Goal: Information Seeking & Learning: Learn about a topic

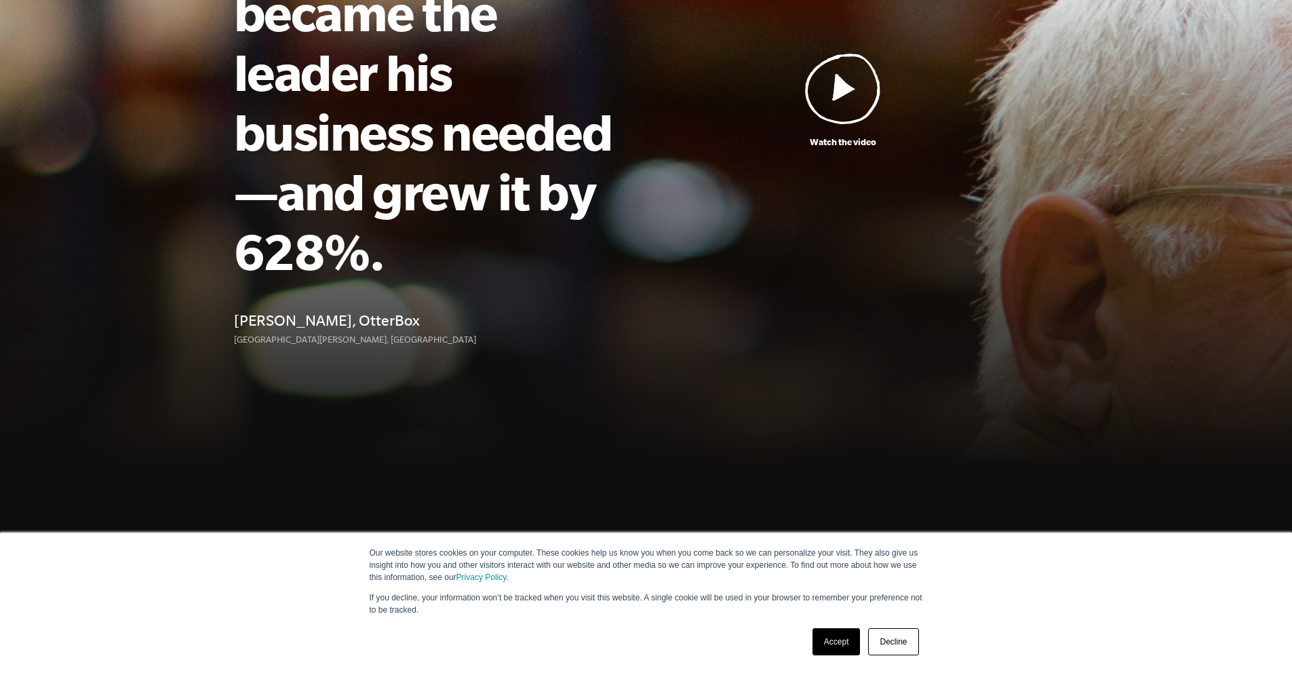
scroll to position [302, 0]
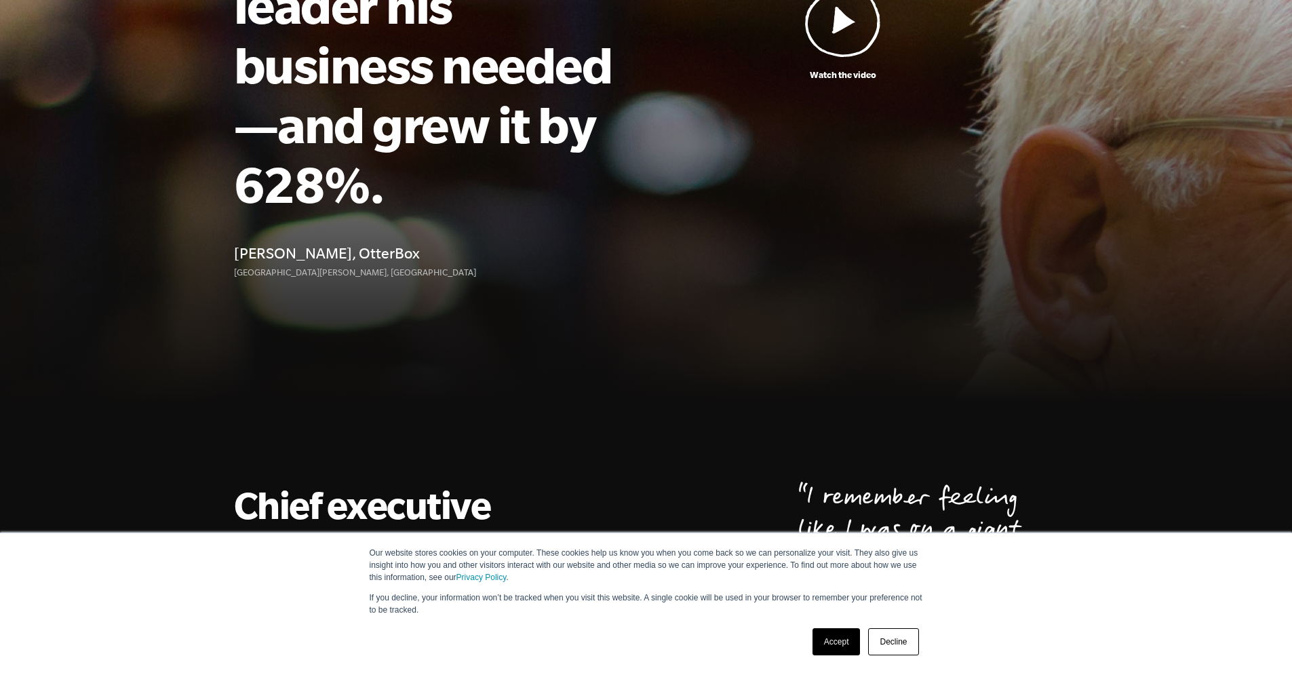
click at [890, 644] on link "Decline" at bounding box center [893, 641] width 50 height 27
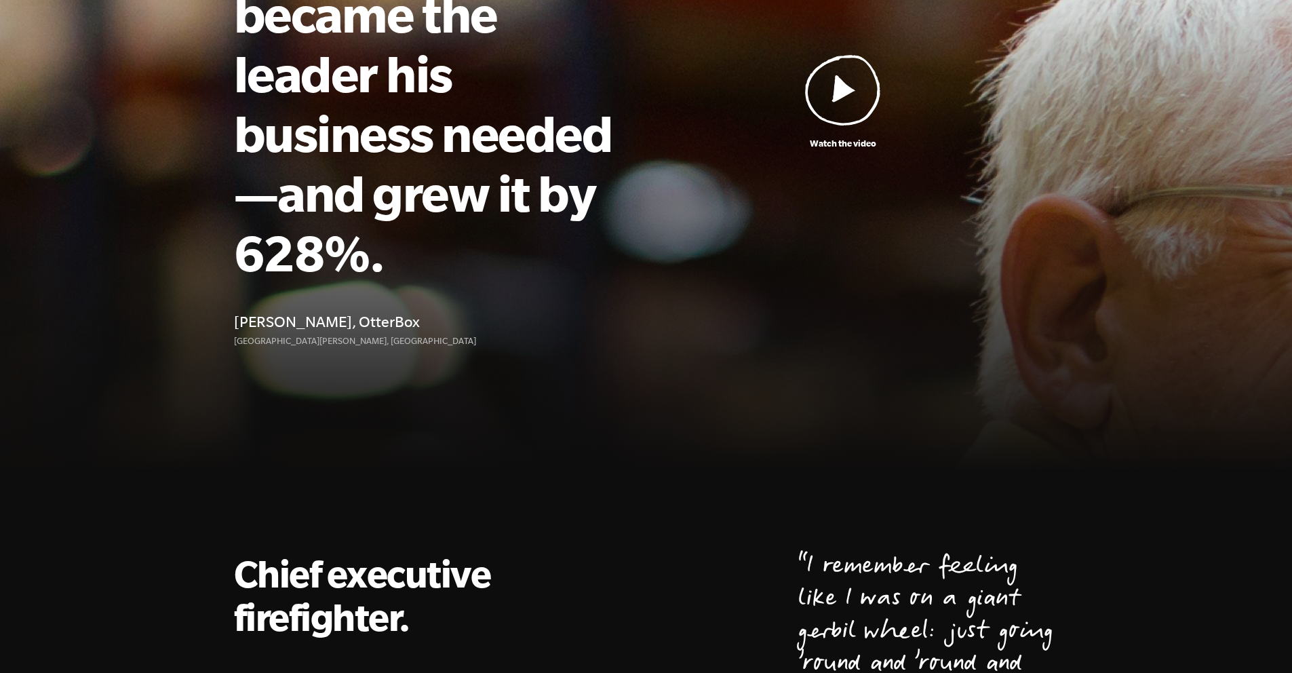
scroll to position [0, 0]
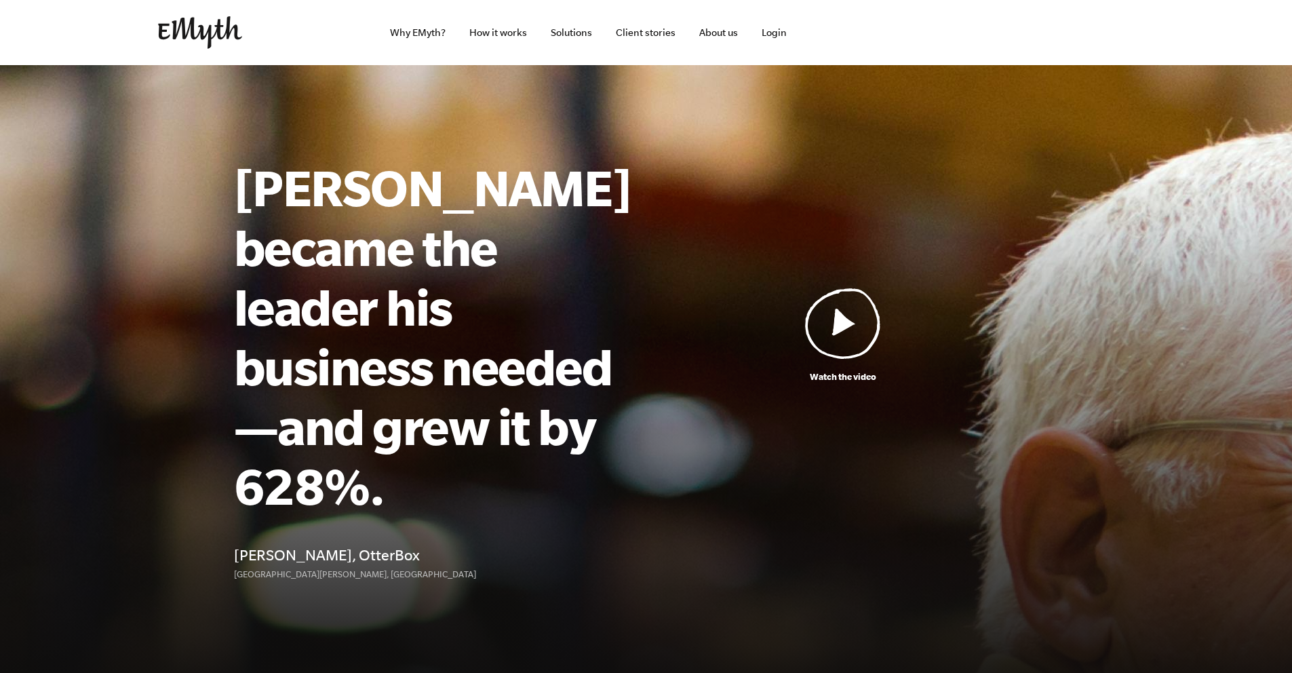
click at [838, 304] on img at bounding box center [843, 323] width 76 height 71
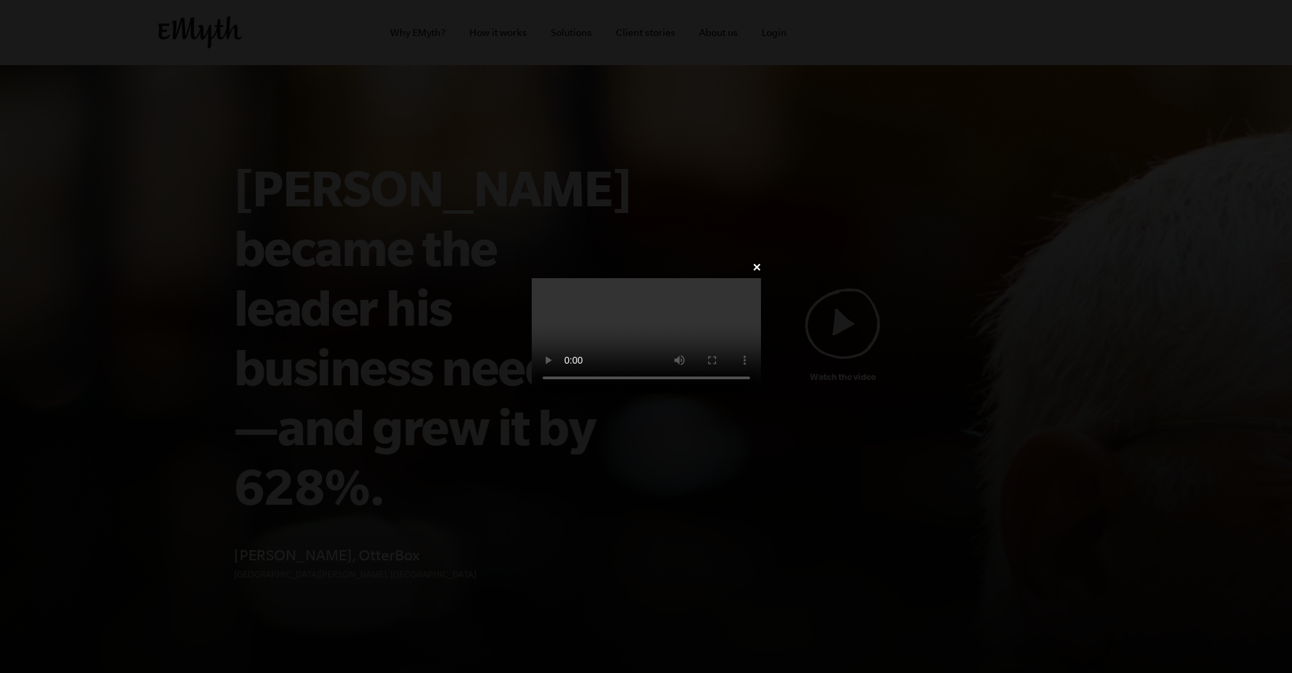
click at [532, 321] on video at bounding box center [646, 335] width 229 height 115
click at [532, 366] on video at bounding box center [646, 335] width 229 height 115
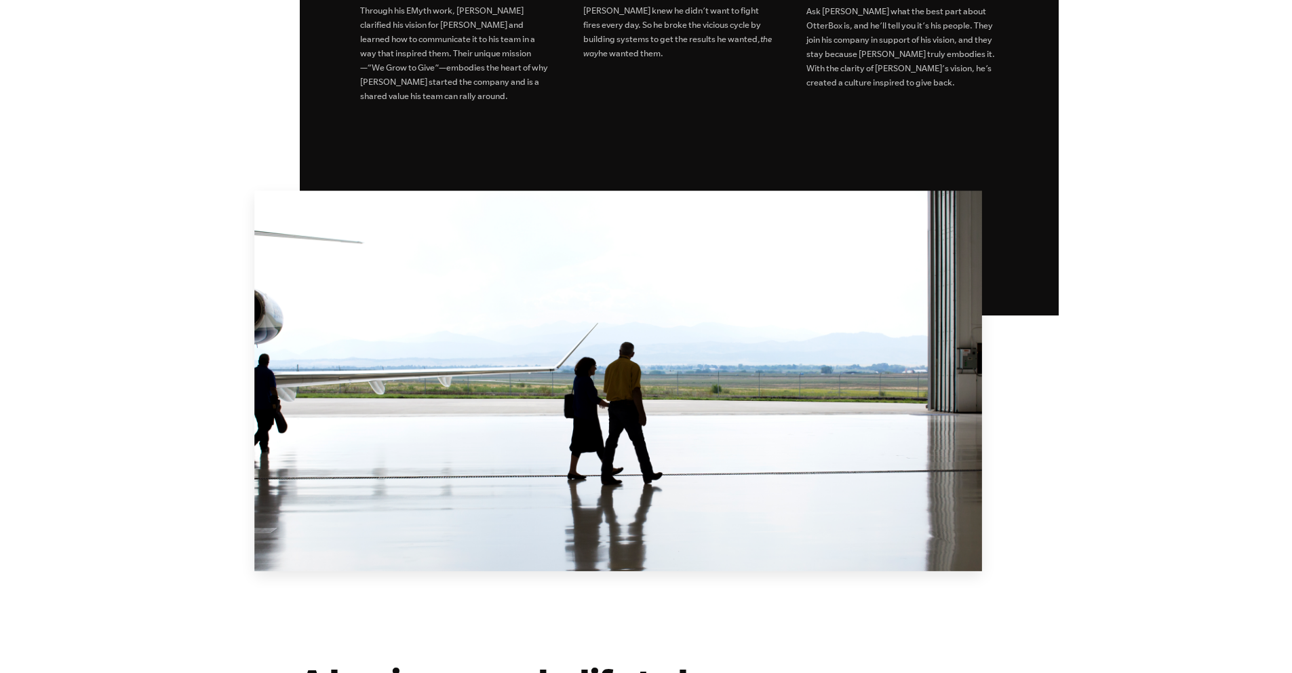
scroll to position [3036, 0]
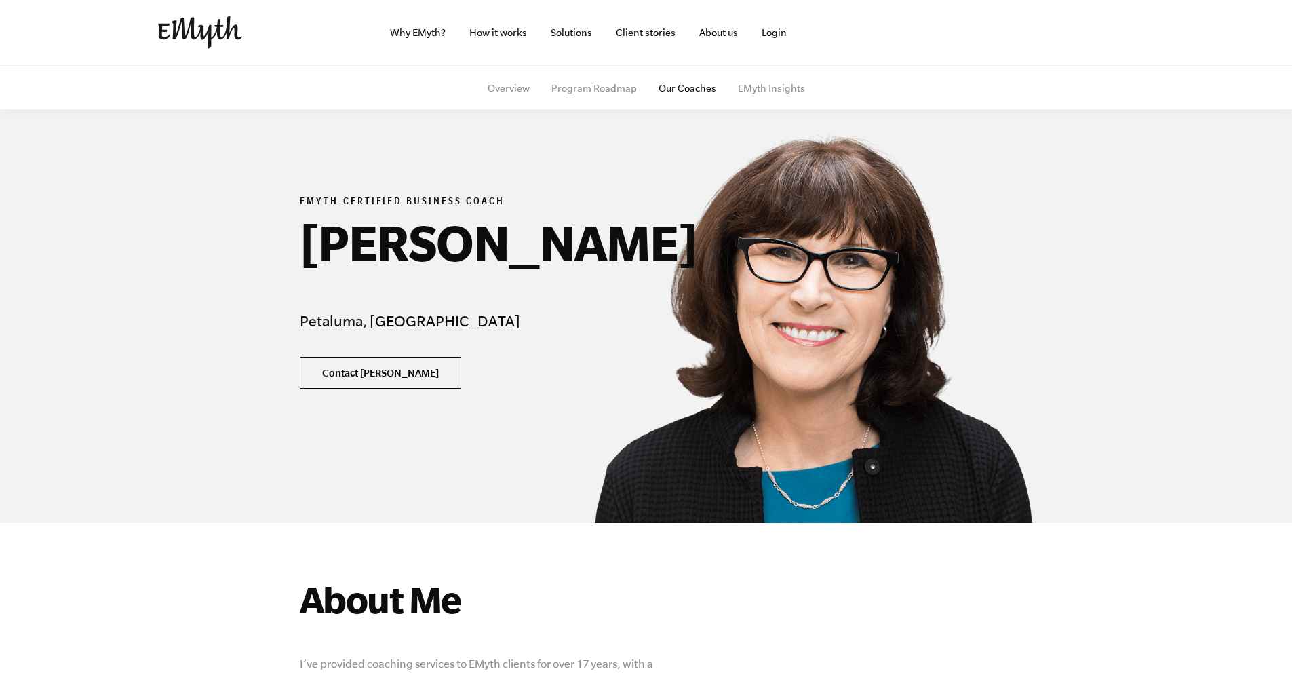
click at [341, 365] on link "Contact [PERSON_NAME]" at bounding box center [380, 373] width 161 height 33
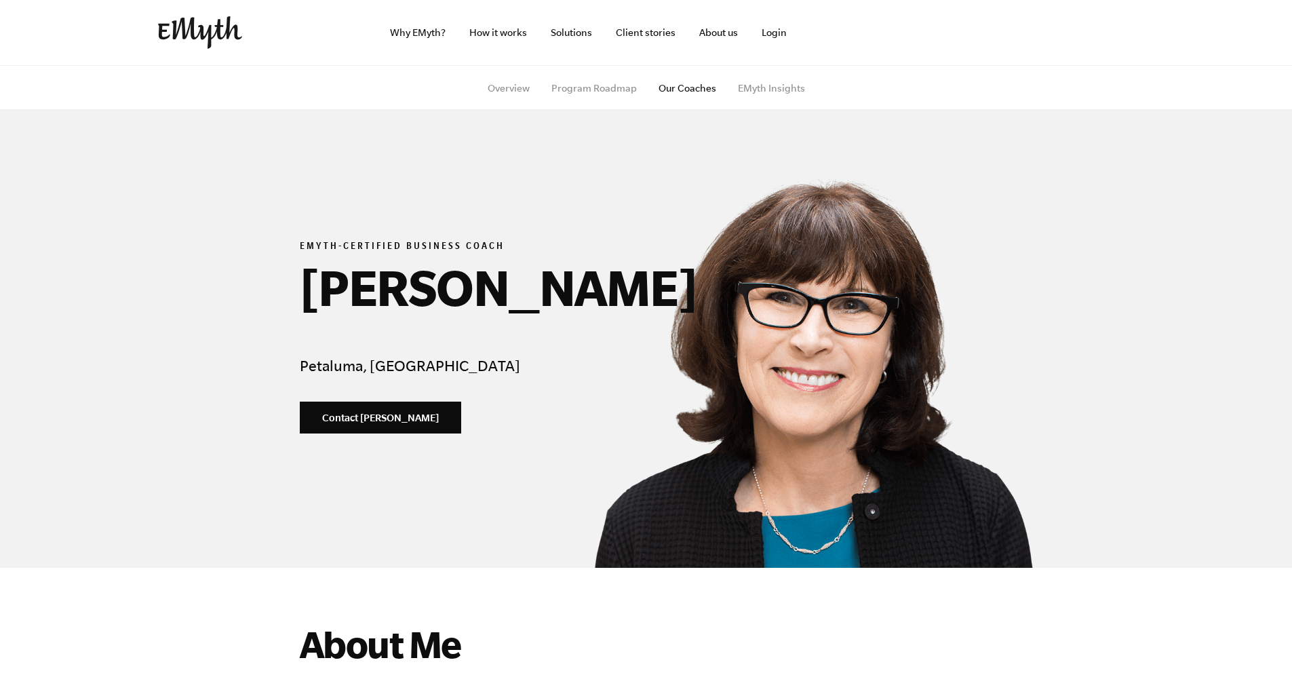
click at [964, 61] on link "×" at bounding box center [966, 59] width 14 height 25
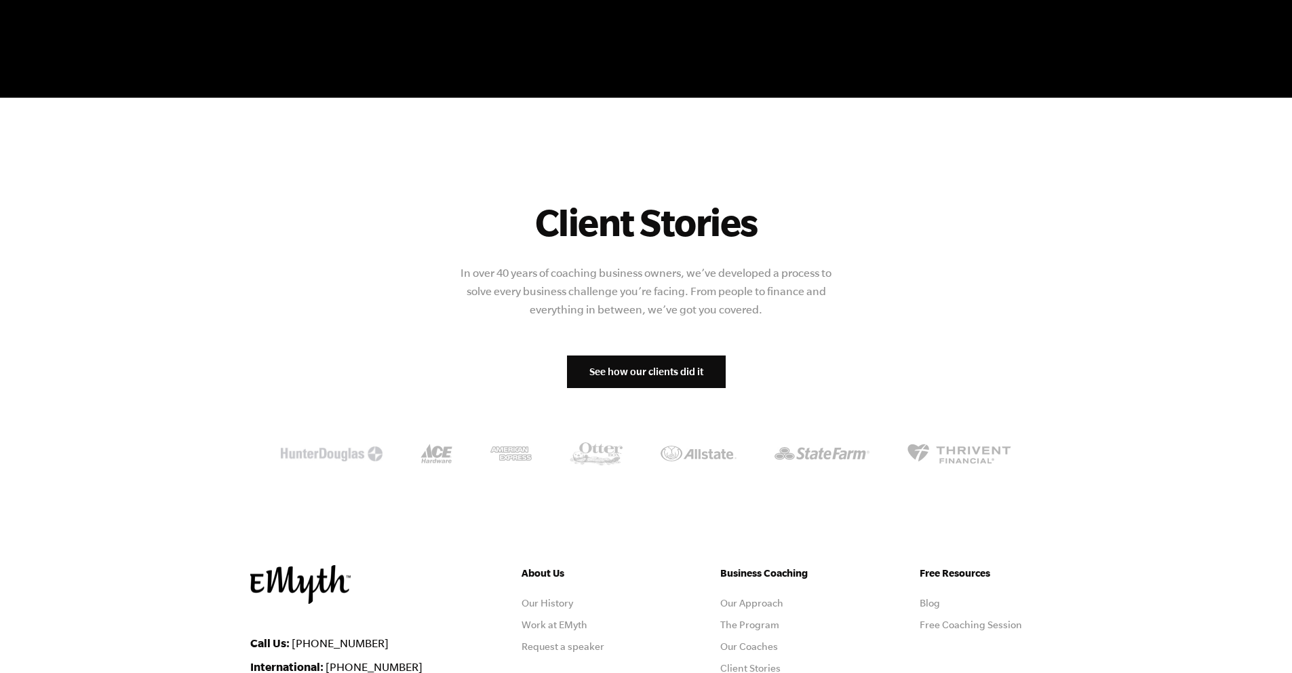
scroll to position [1533, 0]
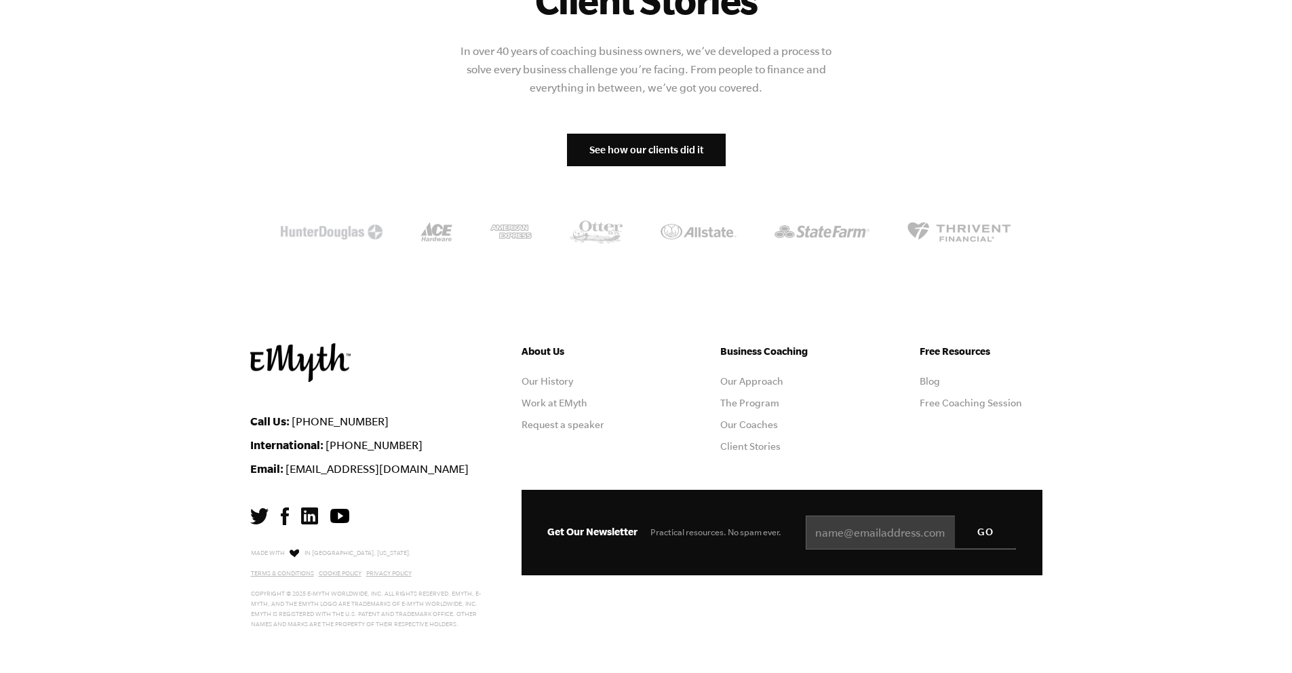
click at [307, 515] on img at bounding box center [309, 515] width 17 height 17
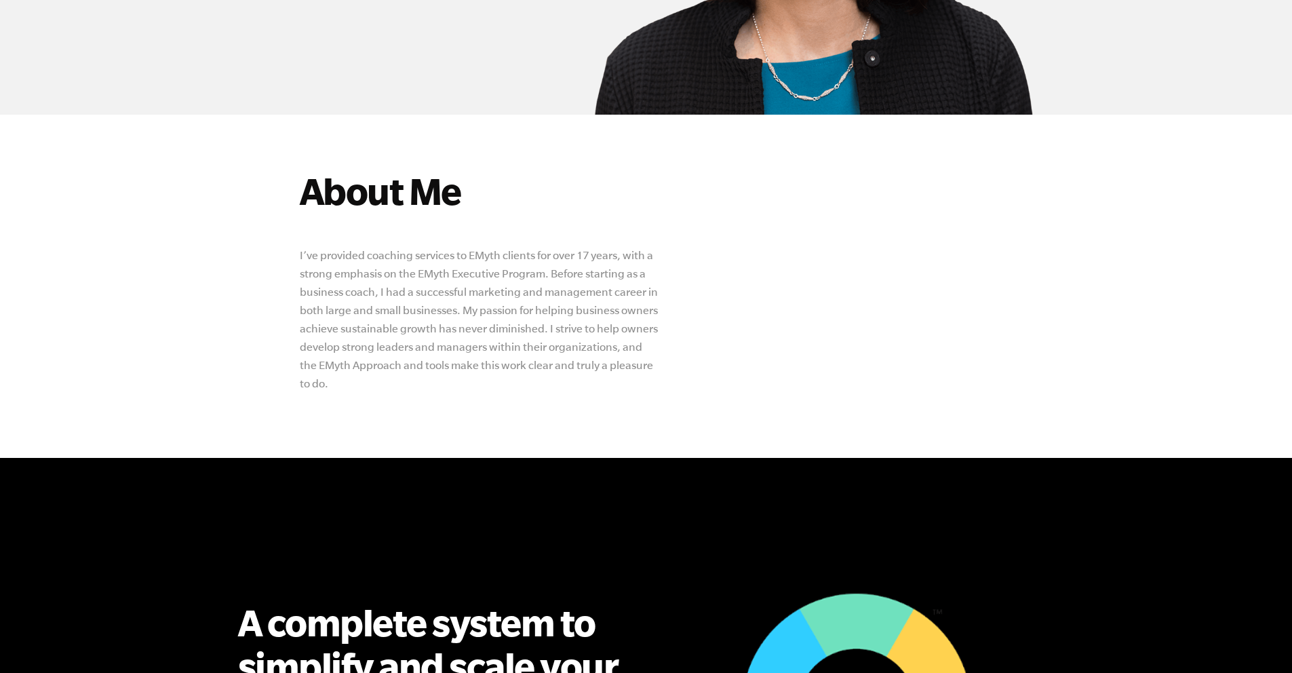
scroll to position [0, 0]
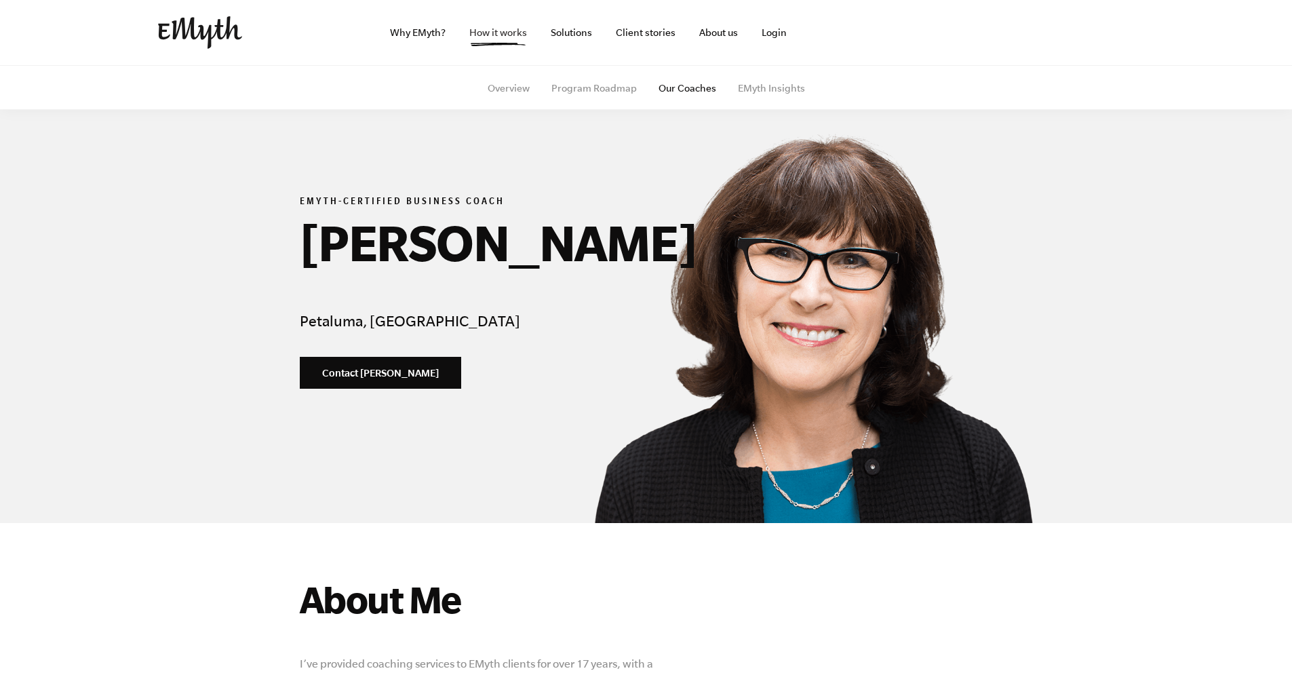
click at [521, 35] on link "How it works" at bounding box center [497, 32] width 79 height 65
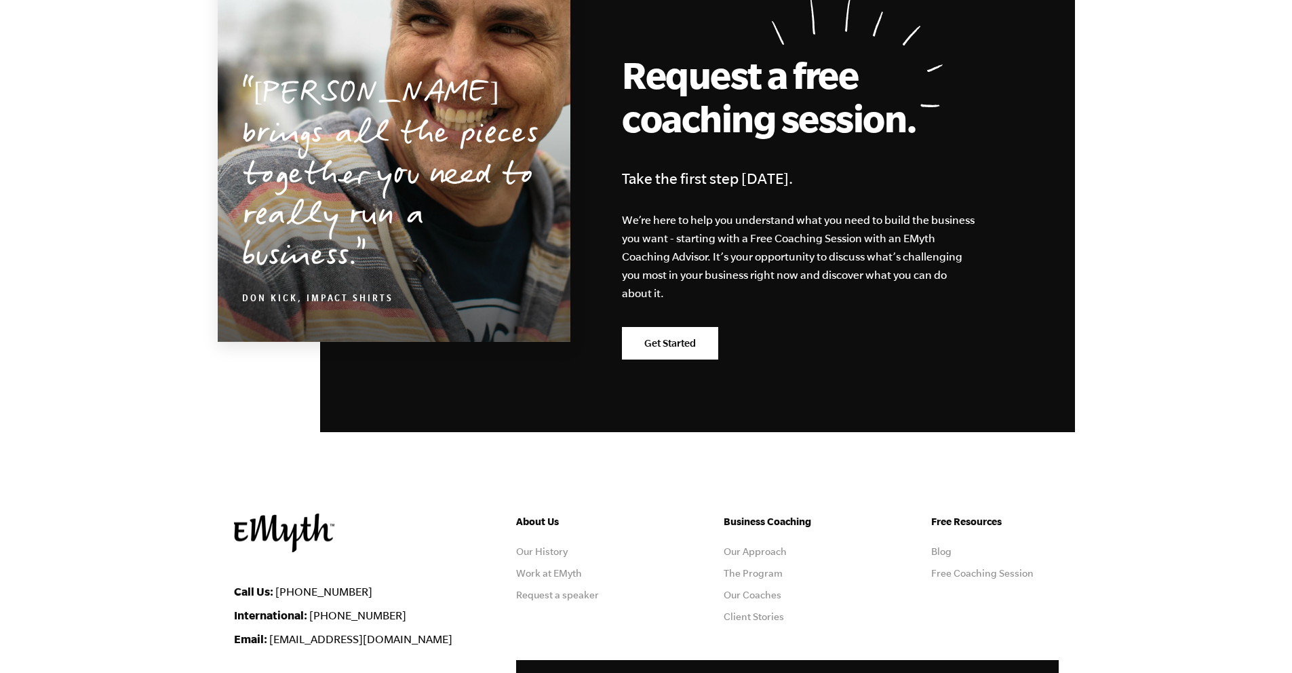
scroll to position [6634, 0]
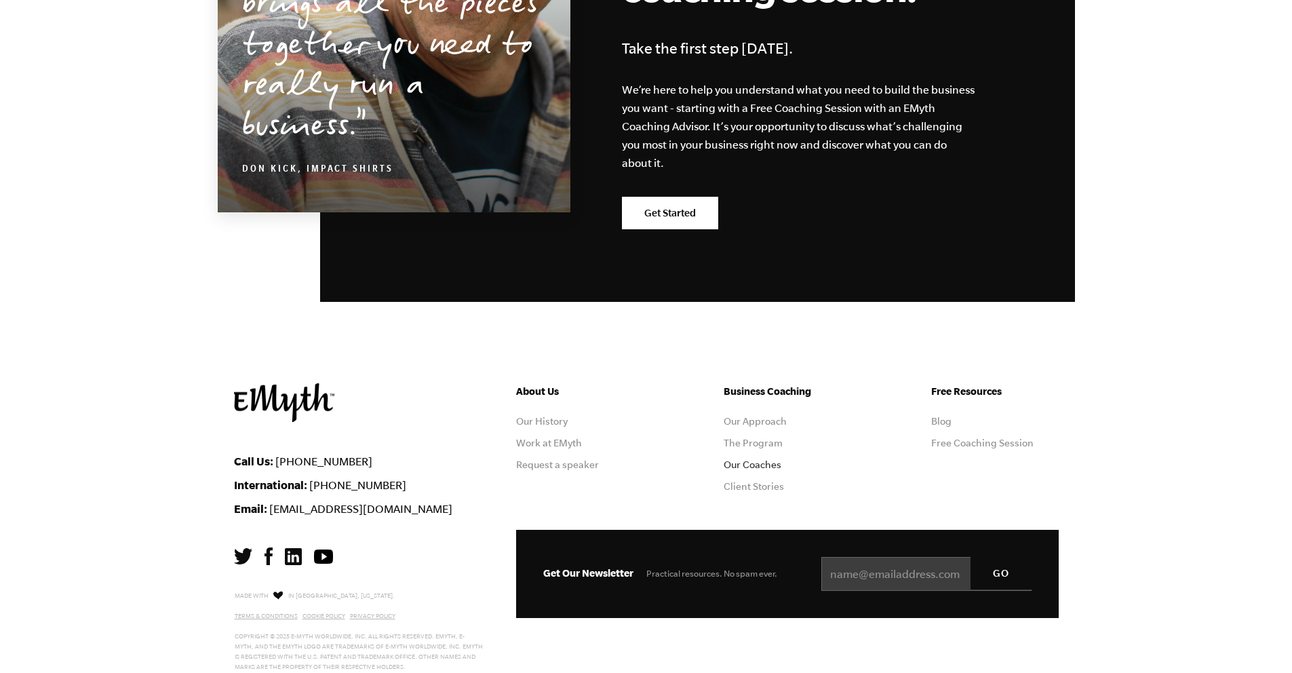
click at [770, 459] on link "Our Coaches" at bounding box center [753, 464] width 58 height 11
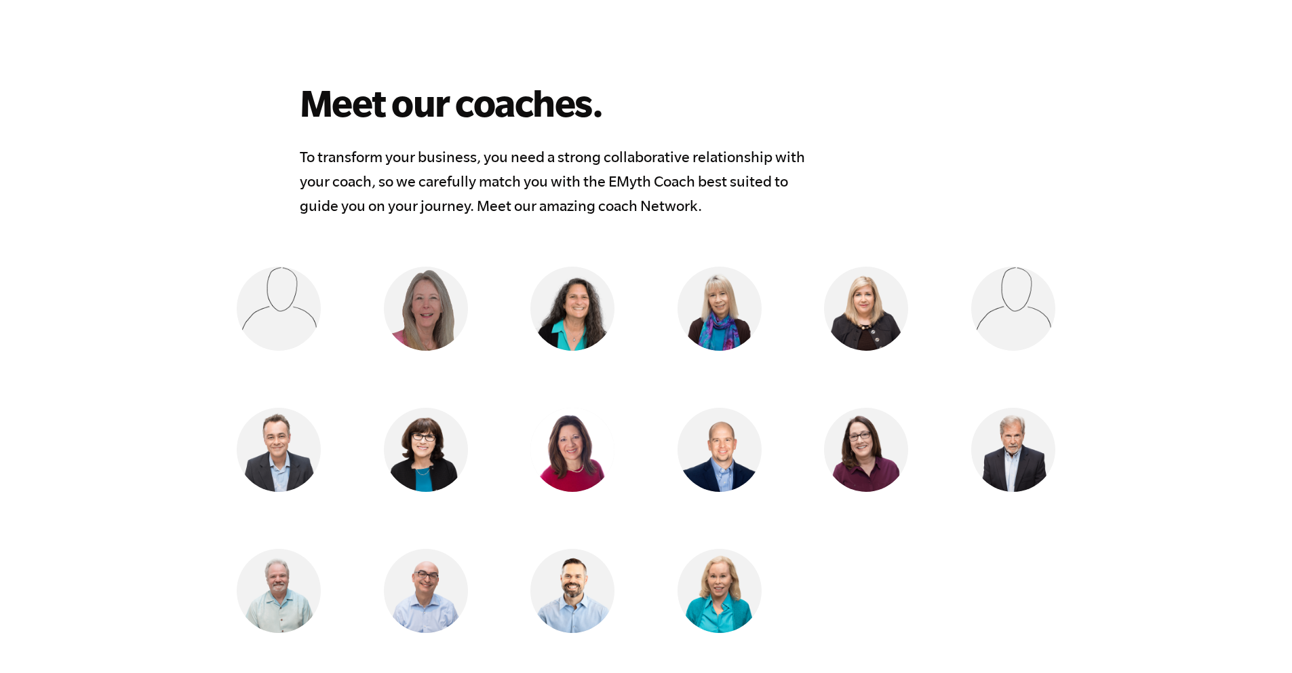
scroll to position [1085, 0]
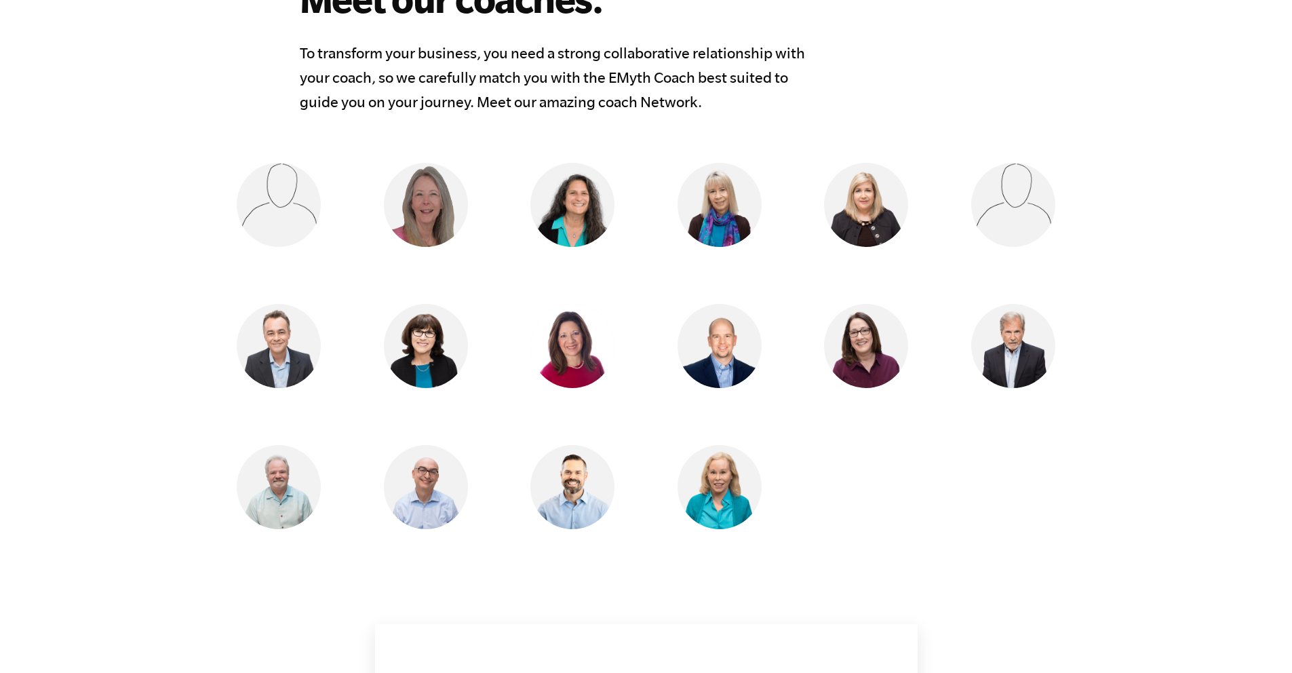
click at [1057, 511] on ul "[PERSON_NAME] [GEOGRAPHIC_DATA], [GEOGRAPHIC_DATA] [PERSON_NAME] Lafayette, [GE…" at bounding box center [646, 374] width 874 height 423
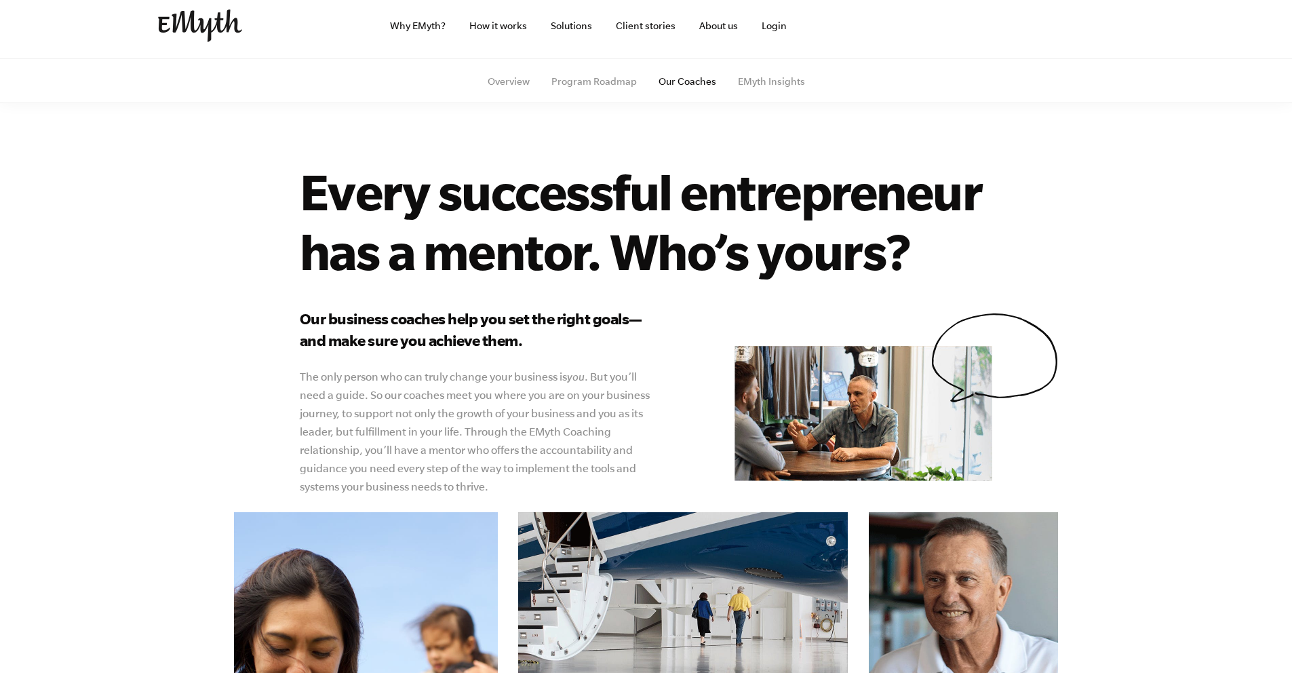
scroll to position [0, 0]
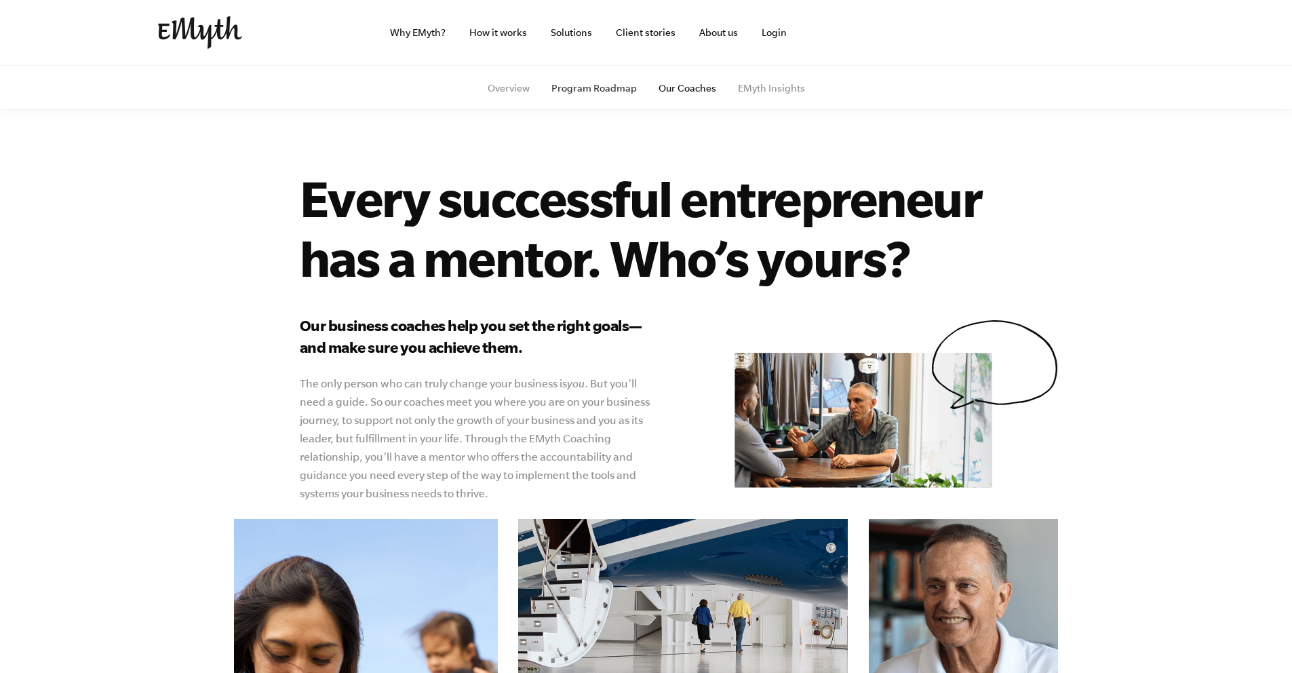
click at [613, 90] on link "Program Roadmap" at bounding box center [593, 88] width 85 height 11
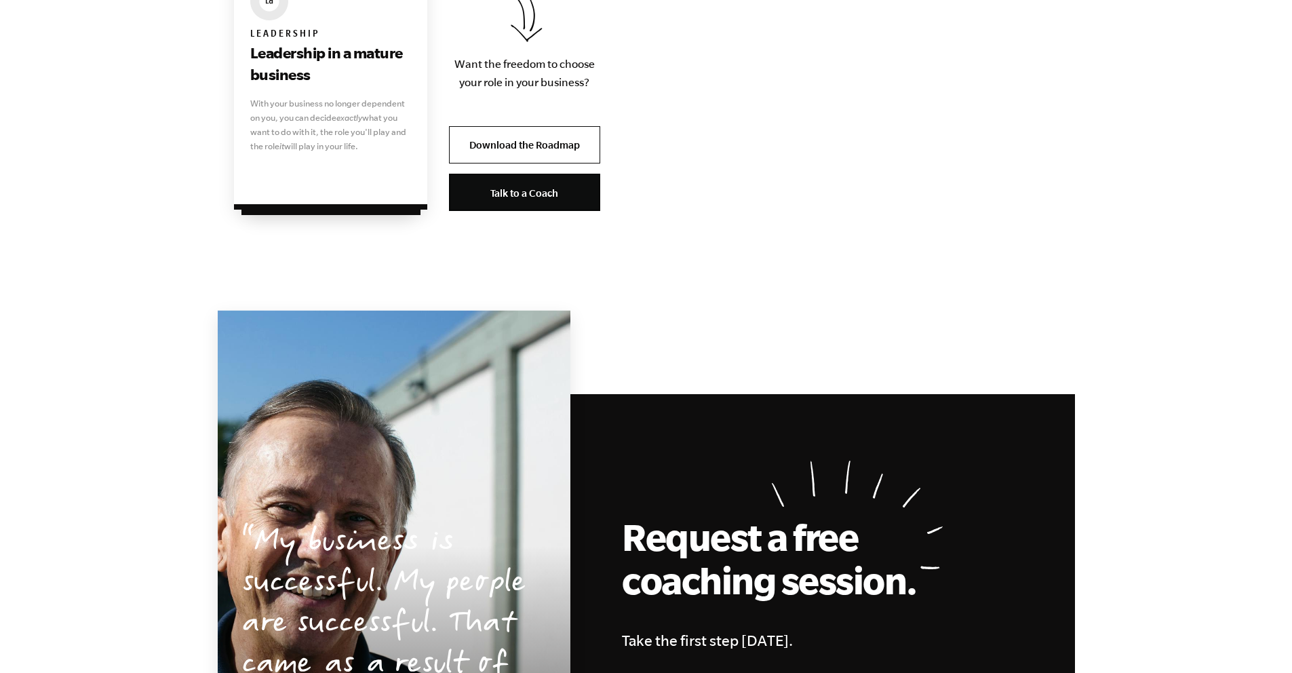
scroll to position [3147, 0]
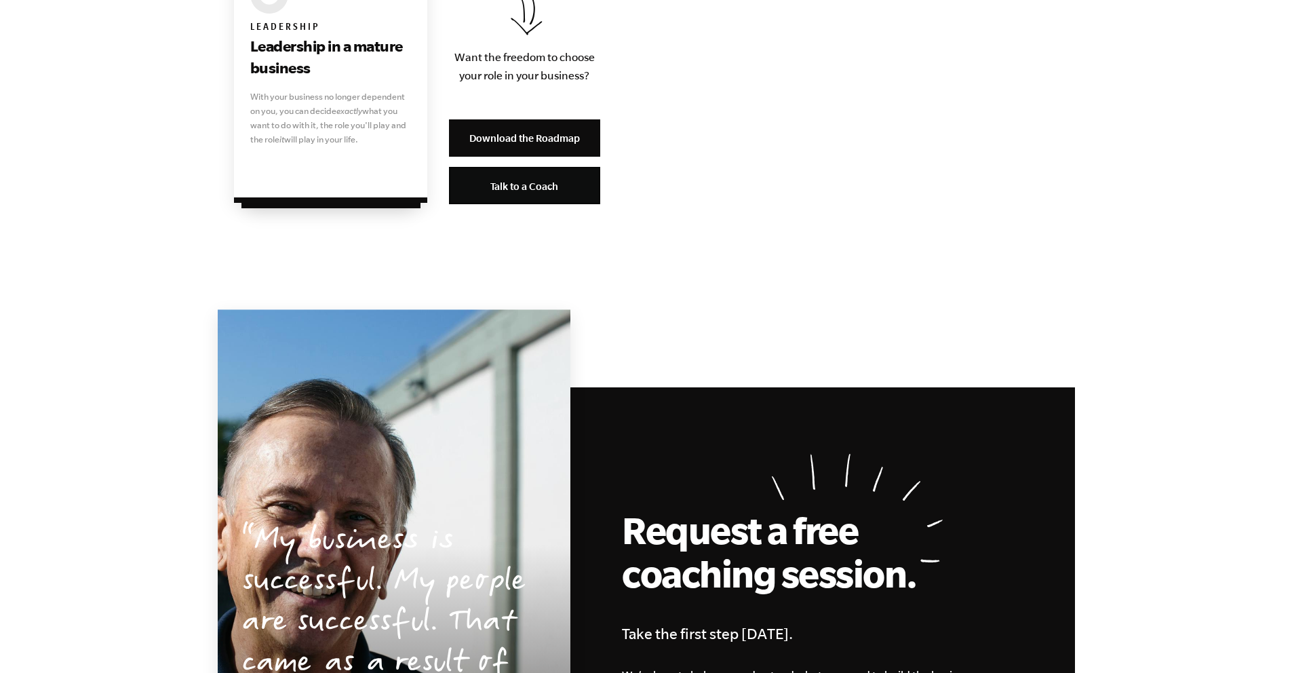
click at [545, 138] on link "Download the Roadmap" at bounding box center [524, 137] width 151 height 37
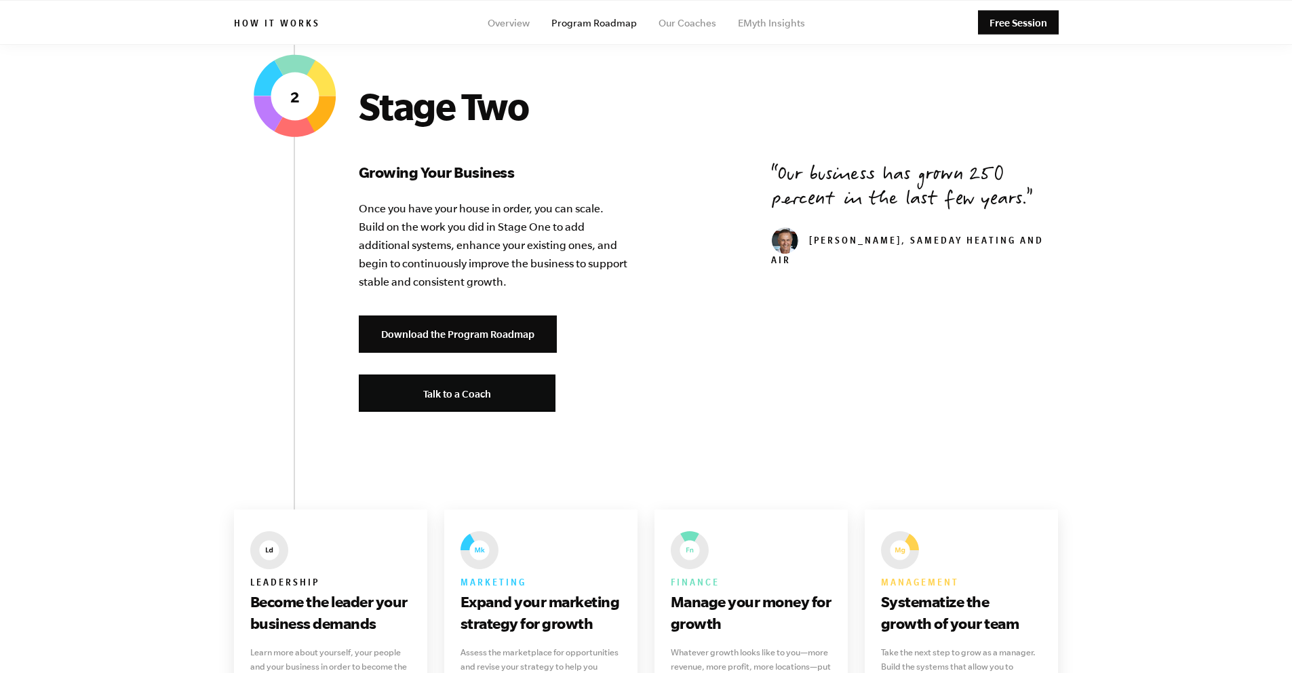
scroll to position [1453, 0]
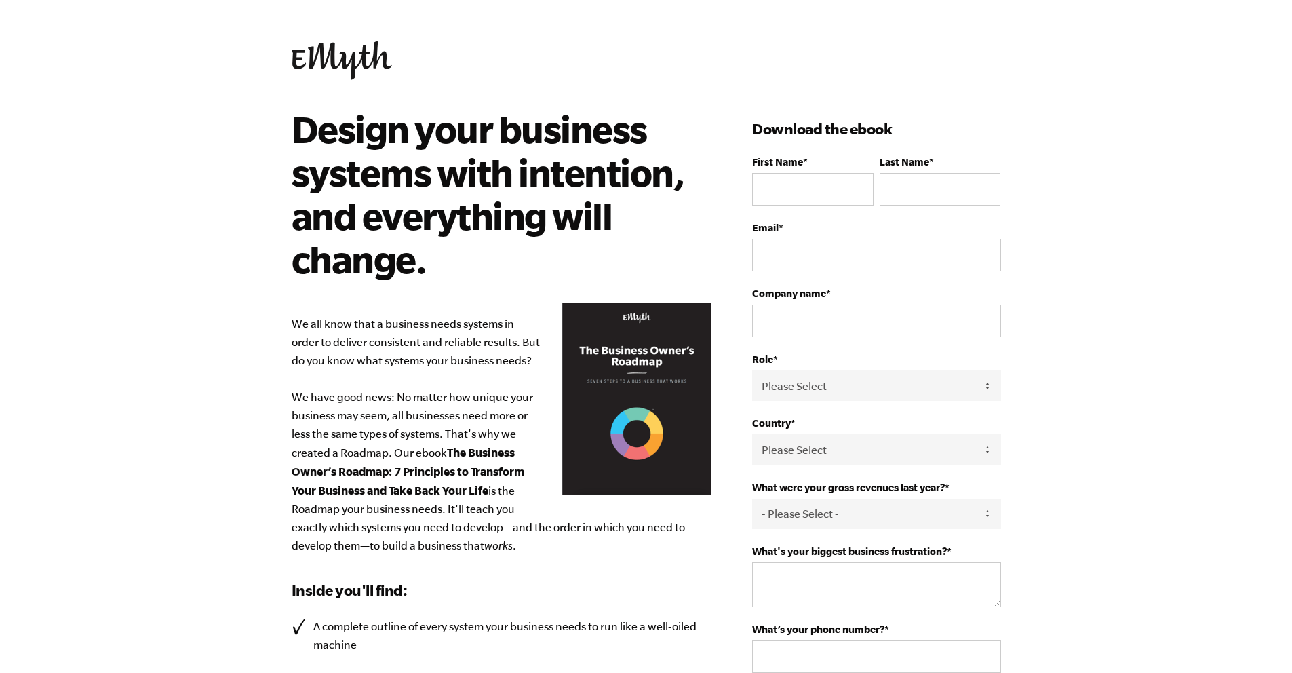
click at [419, 309] on div "Design your business systems with intention, and everything will change. We all…" at bounding box center [522, 512] width 461 height 810
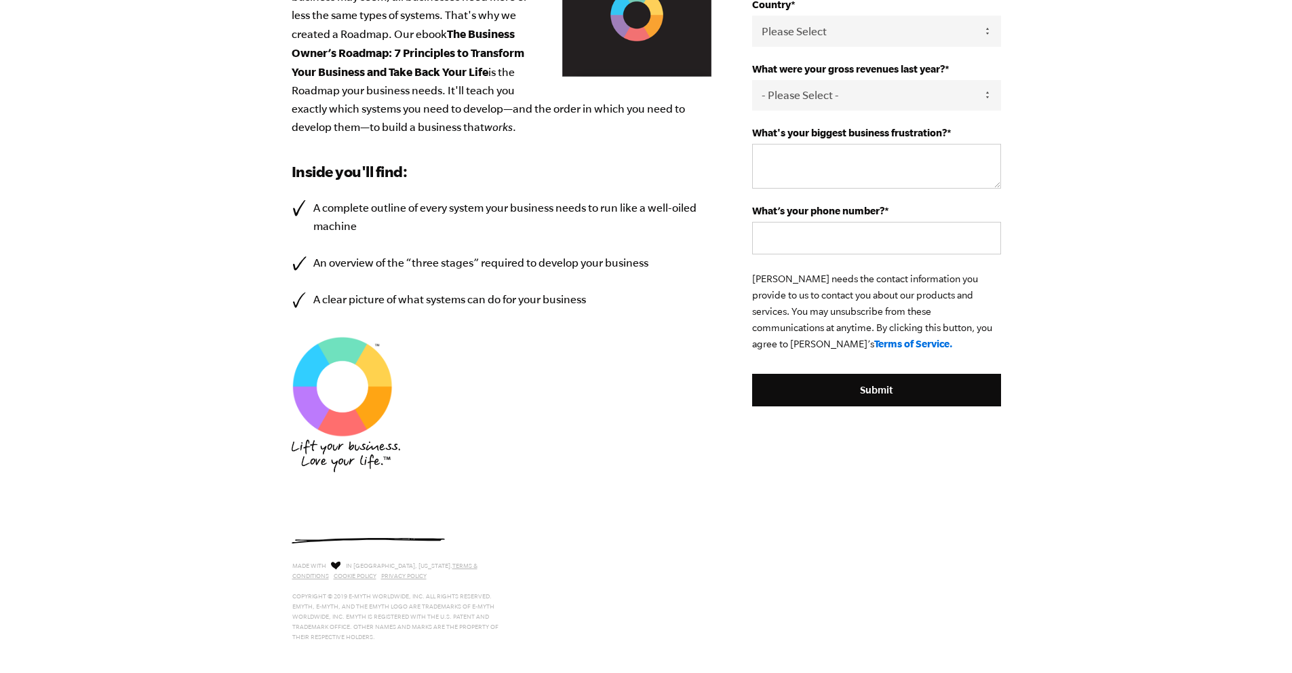
scroll to position [431, 0]
